Goal: Find specific page/section: Find specific page/section

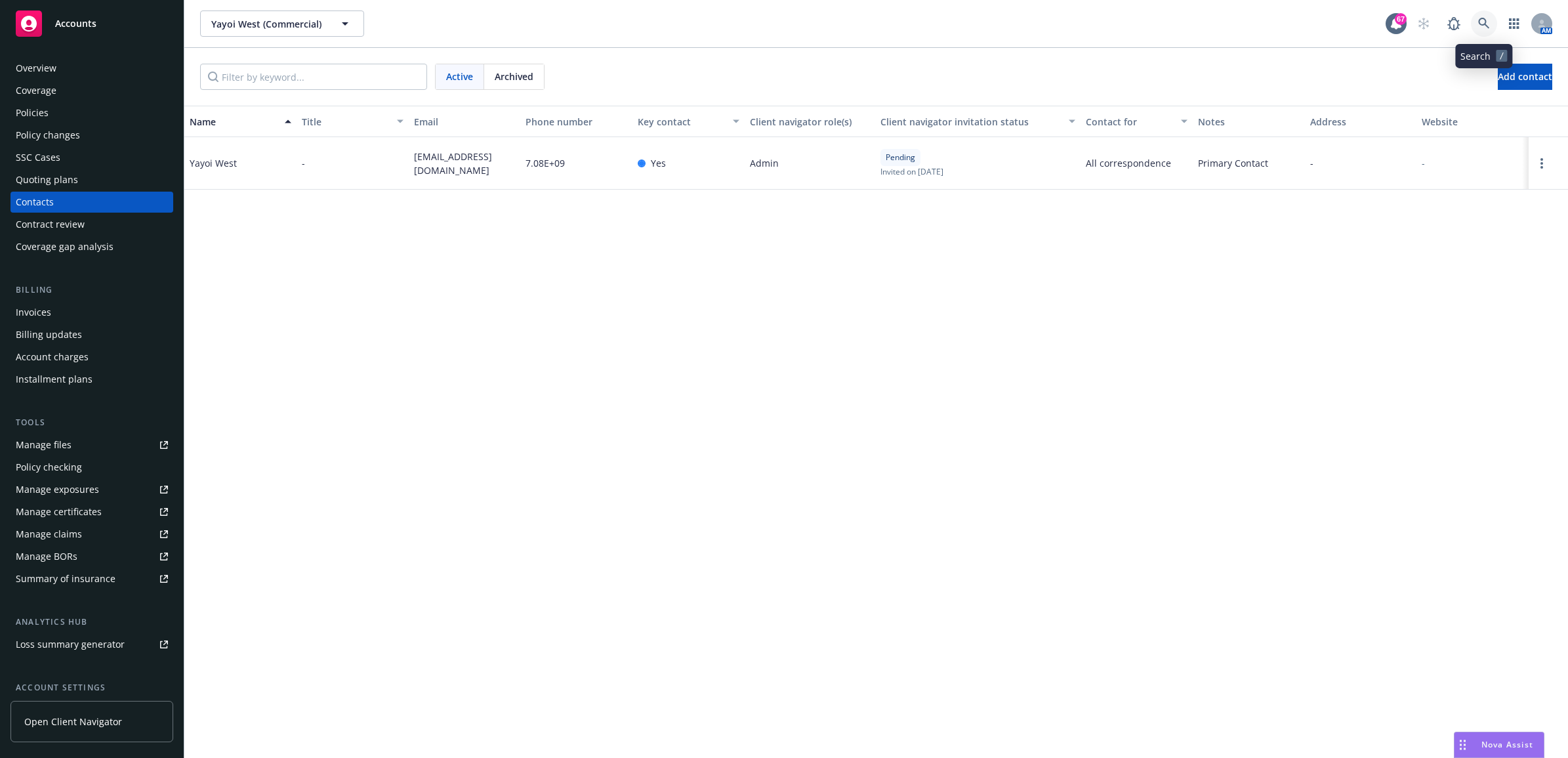
click at [1479, 23] on icon at bounding box center [1483, 23] width 11 height 11
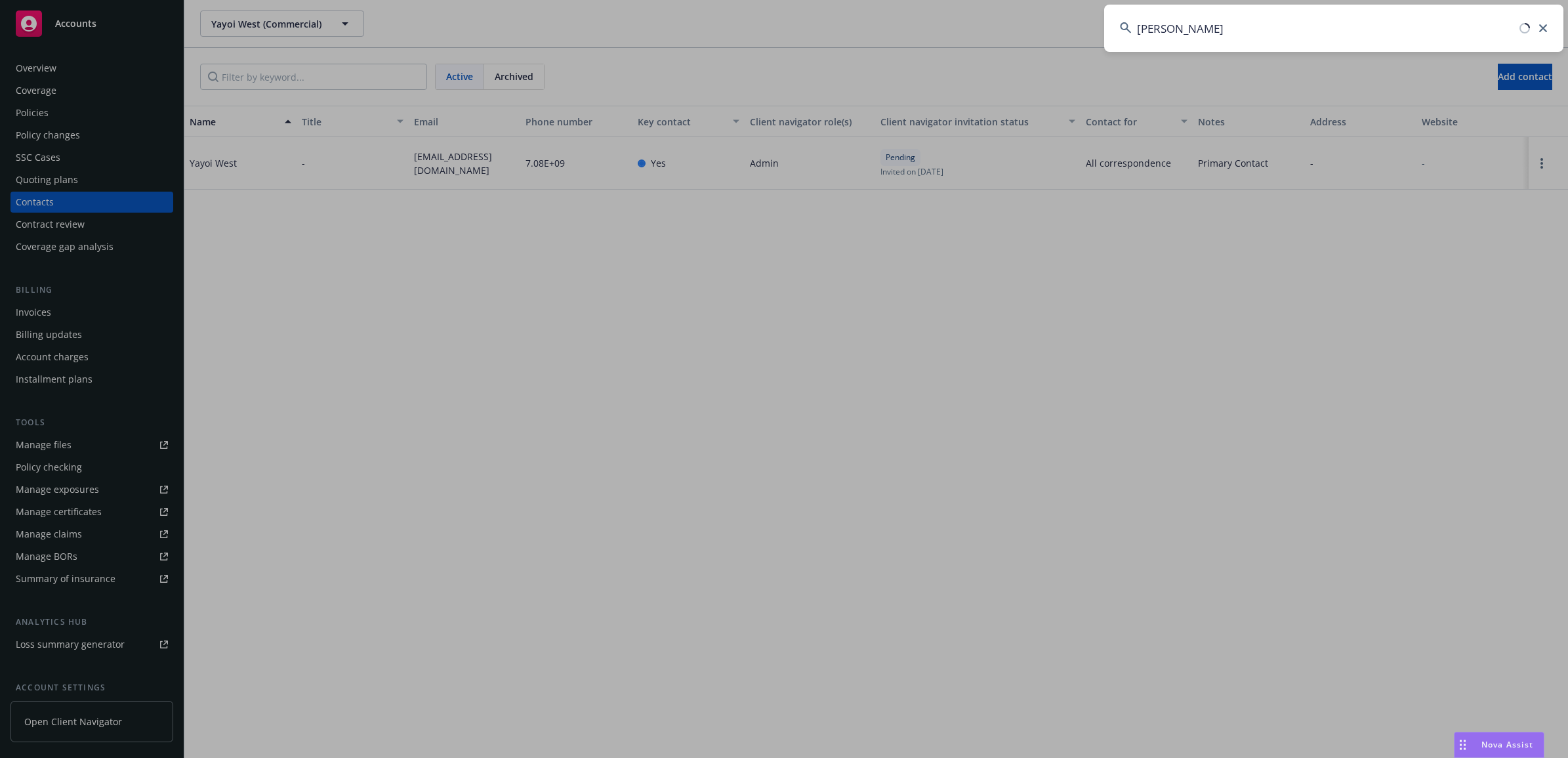
type input "[PERSON_NAME]"
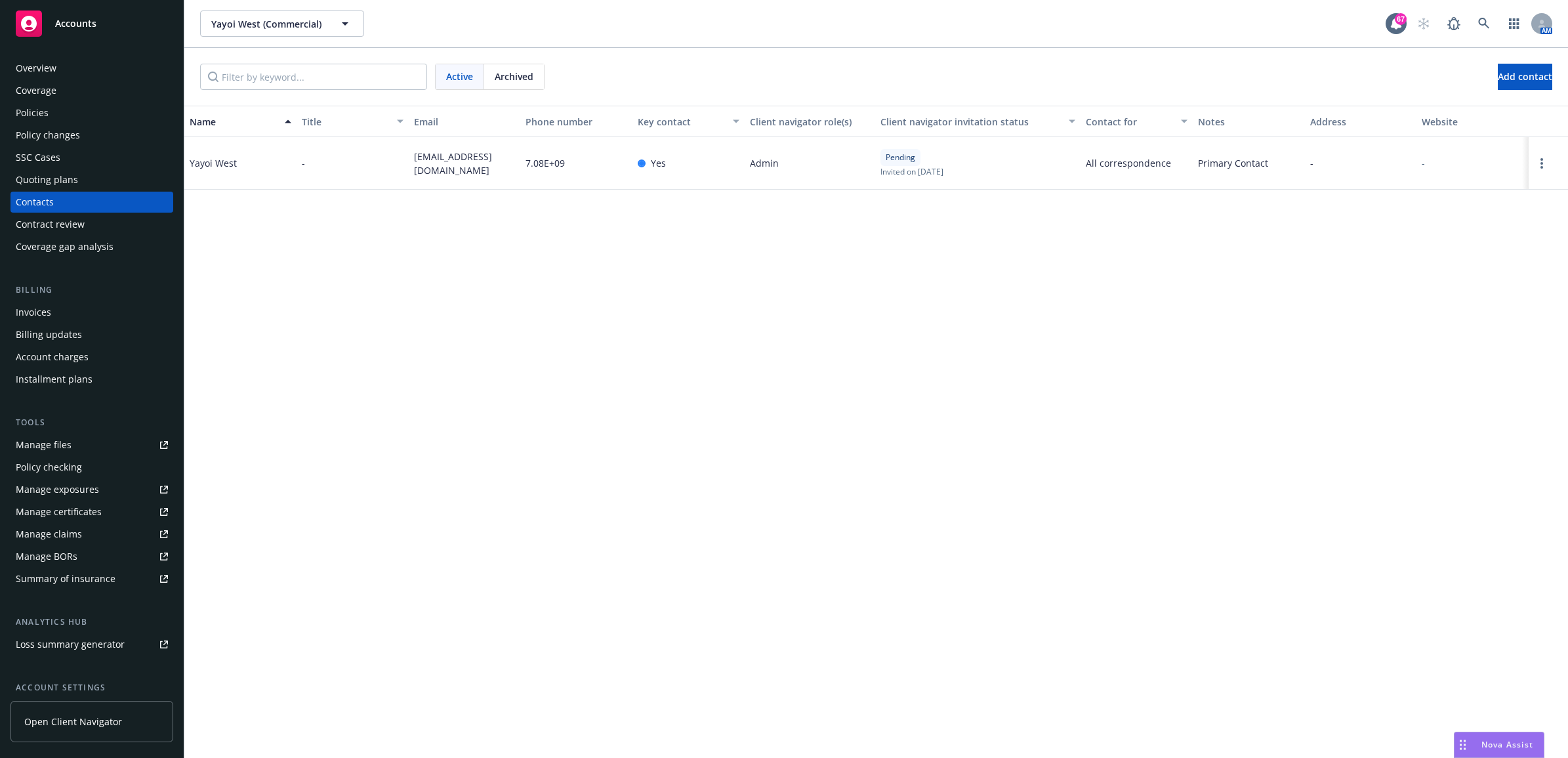
click at [95, 120] on div "Policies" at bounding box center [92, 113] width 152 height 21
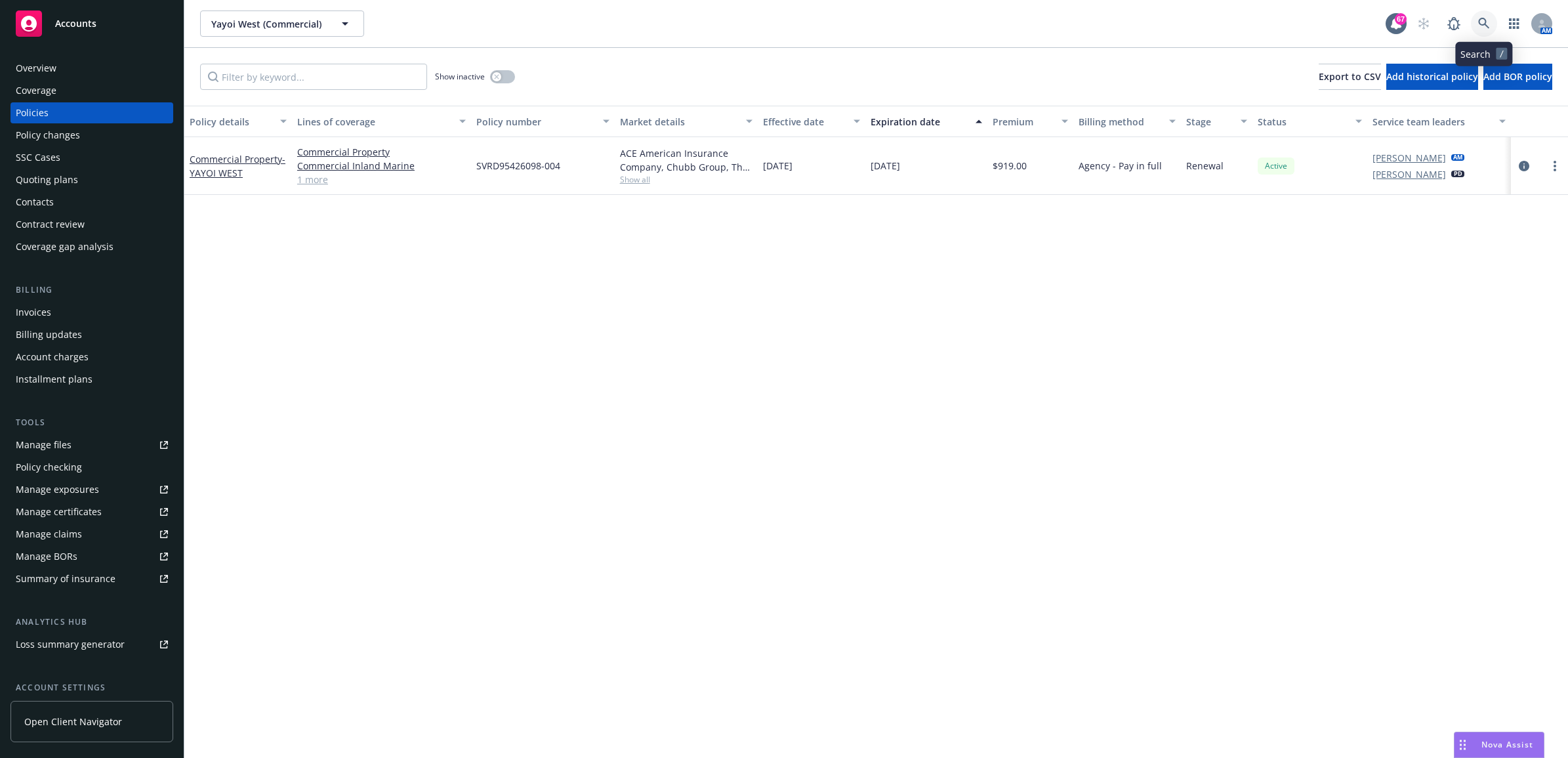
click at [1475, 18] on link at bounding box center [1484, 23] width 26 height 27
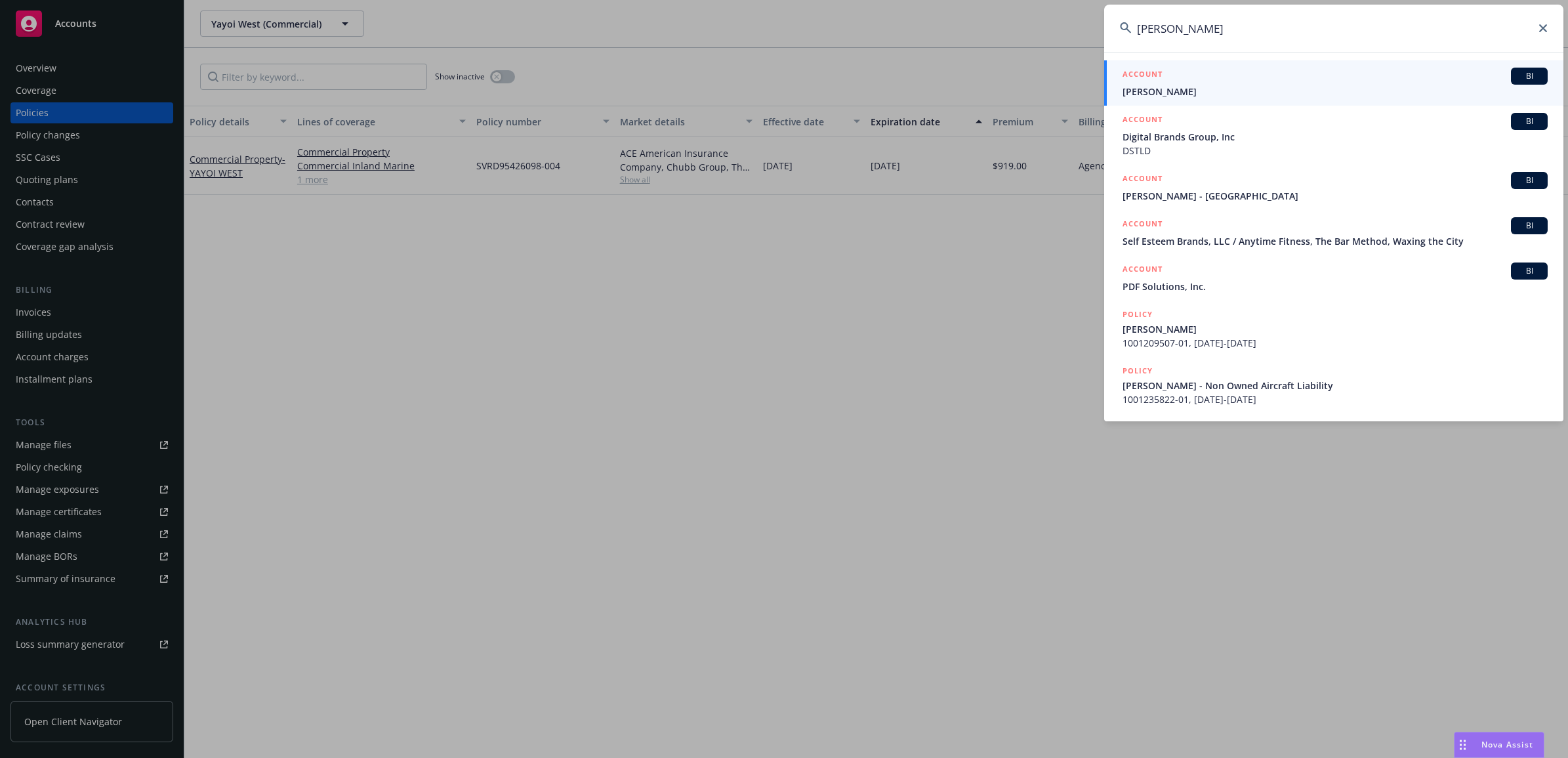
type input "[PERSON_NAME]"
click at [1215, 86] on span "[PERSON_NAME]" at bounding box center [1335, 92] width 425 height 14
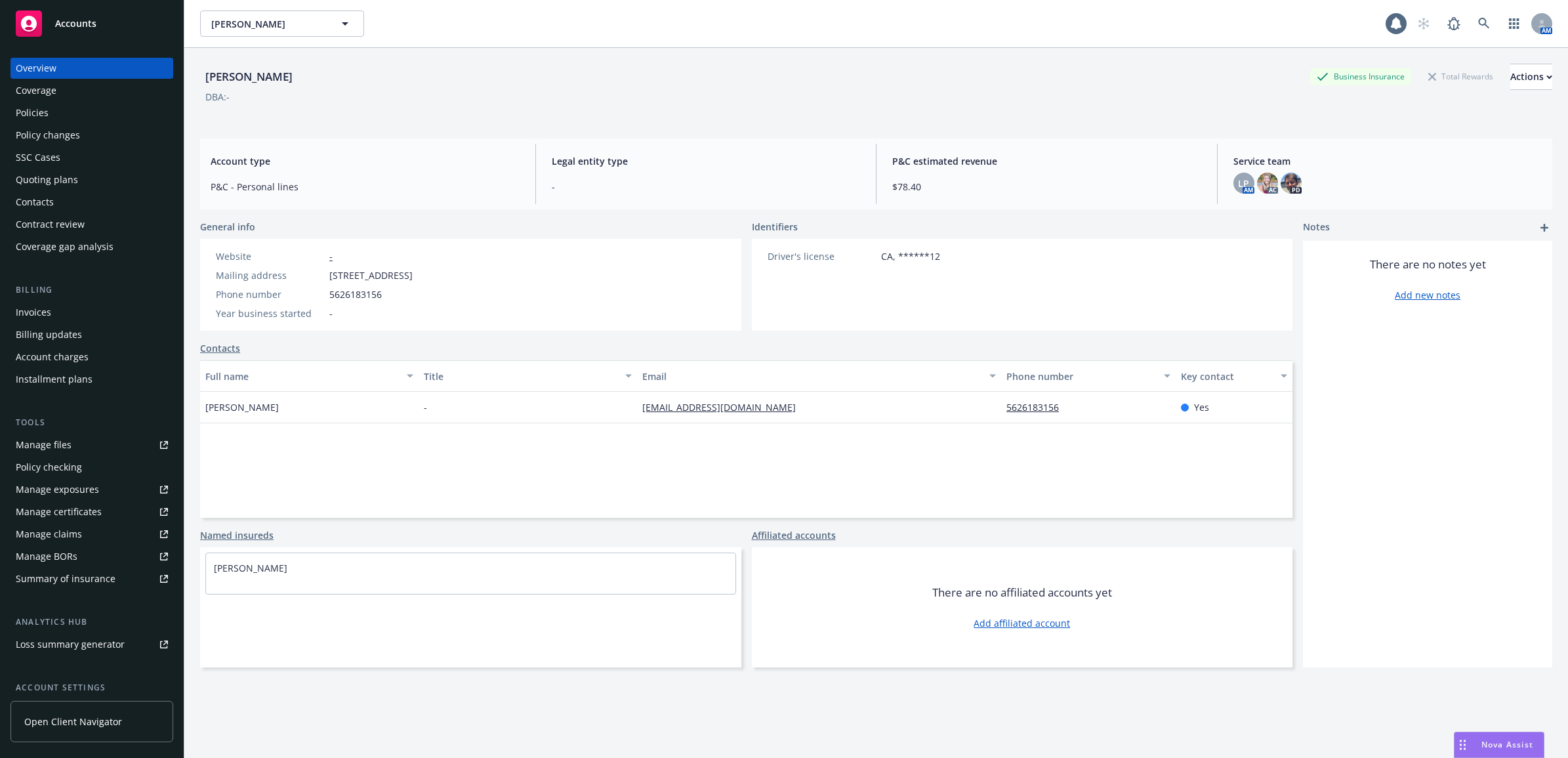
click at [67, 114] on div "Policies" at bounding box center [92, 113] width 152 height 21
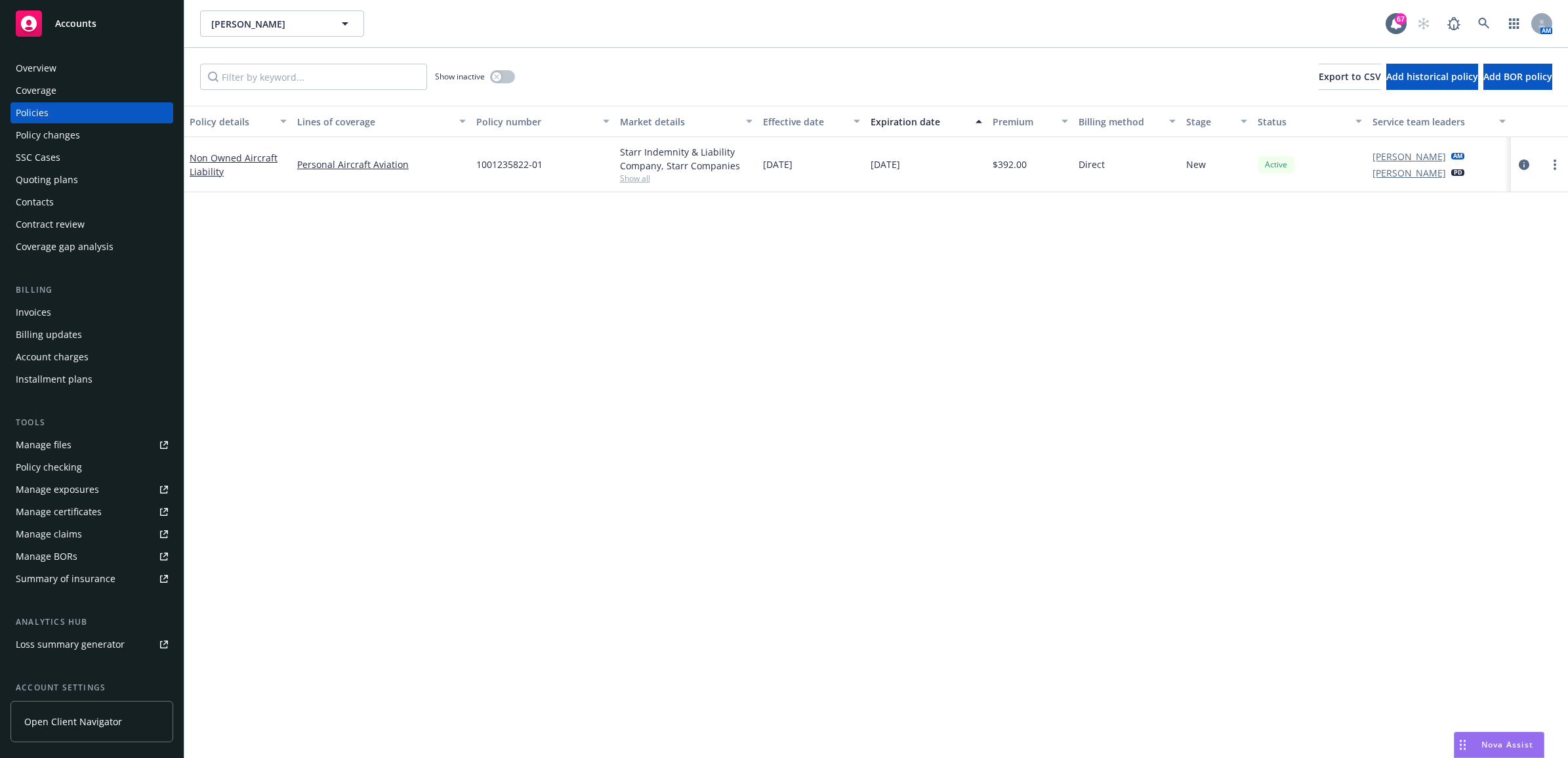
drag, startPoint x: 76, startPoint y: 200, endPoint x: 132, endPoint y: 210, distance: 56.9
click at [76, 200] on div "Contacts" at bounding box center [92, 202] width 152 height 21
